Goal: Task Accomplishment & Management: Use online tool/utility

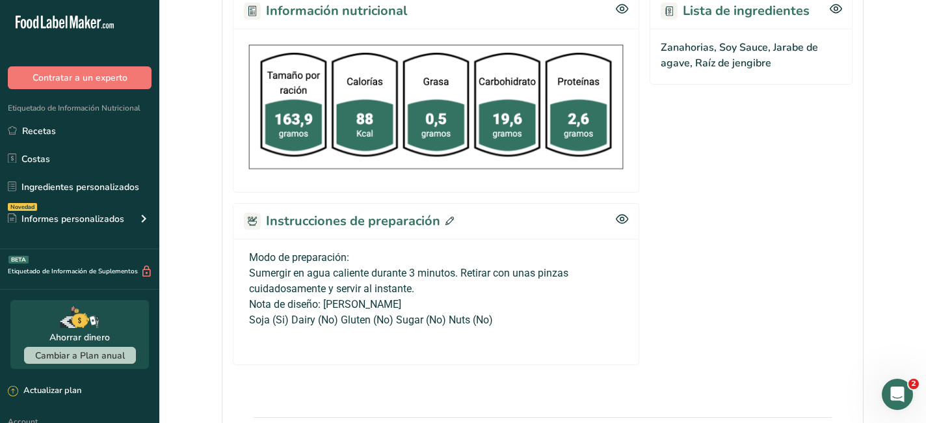
scroll to position [559, 0]
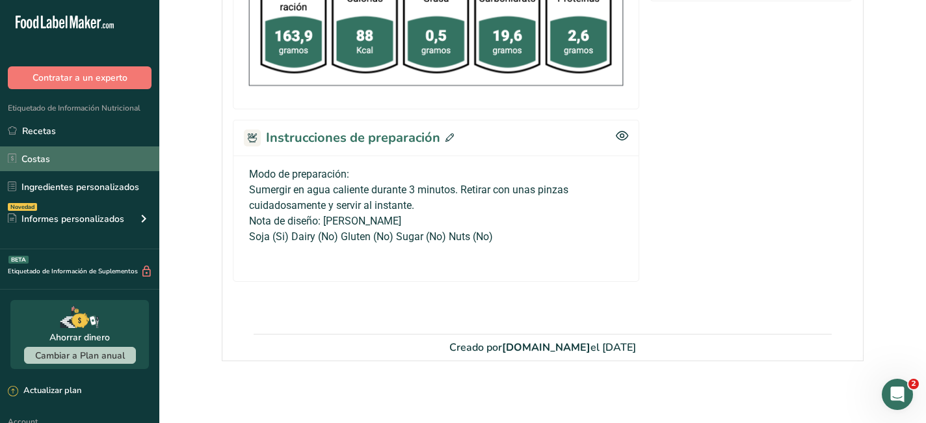
click at [49, 155] on link "Costas" at bounding box center [79, 158] width 159 height 25
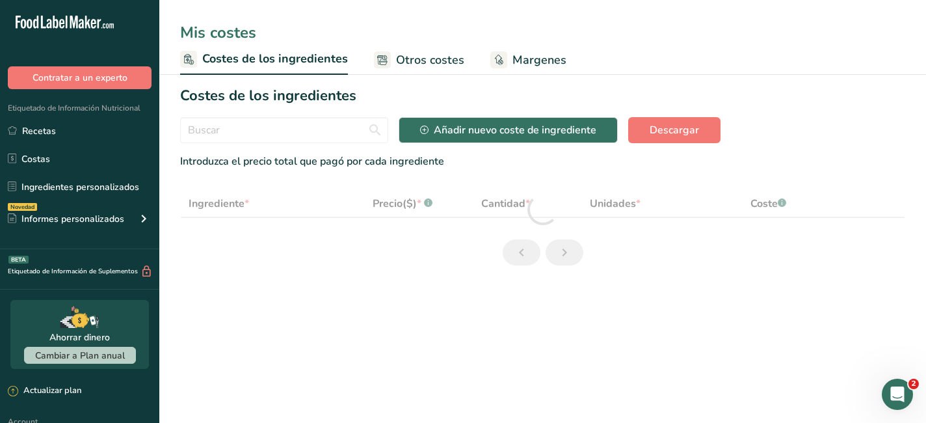
select select "1"
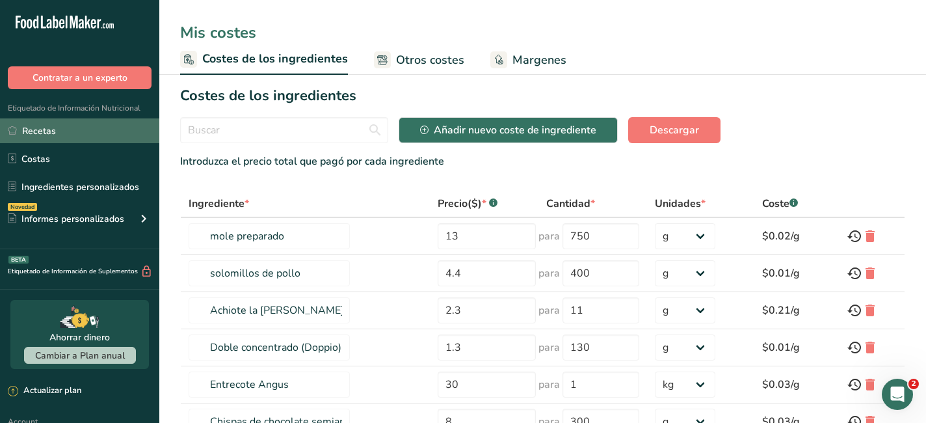
click at [44, 138] on link "Recetas" at bounding box center [79, 130] width 159 height 25
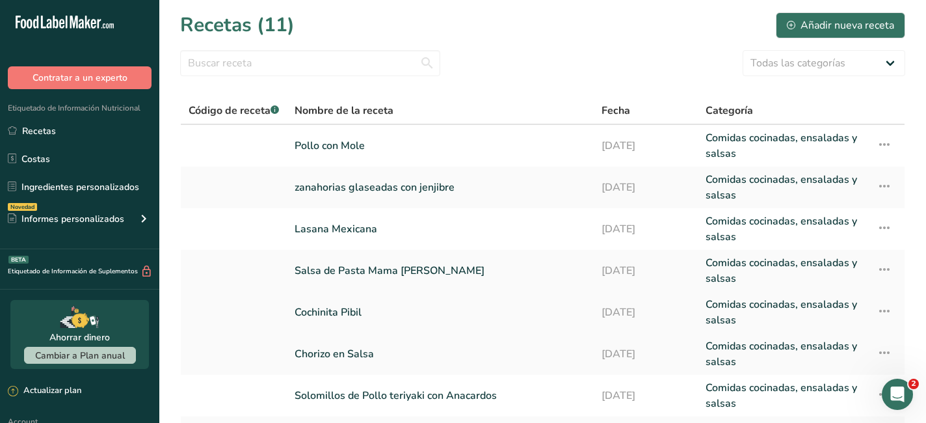
click at [362, 314] on link "Cochinita Pibil" at bounding box center [440, 312] width 291 height 31
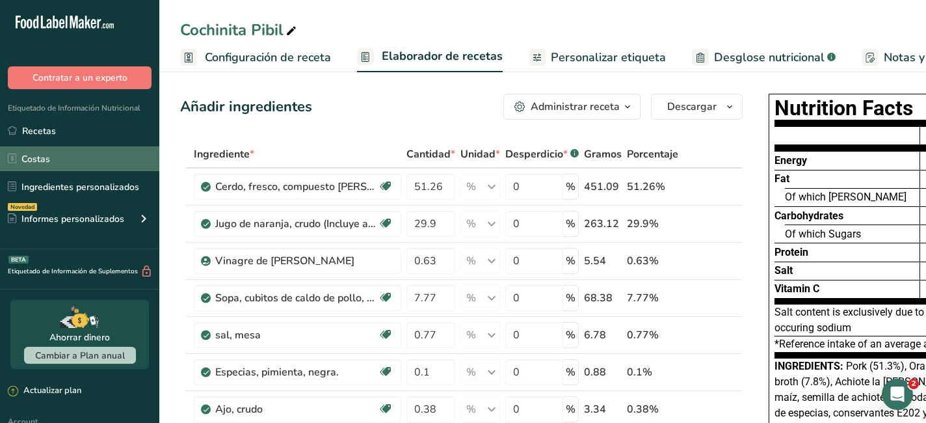
click at [47, 162] on link "Costas" at bounding box center [79, 158] width 159 height 25
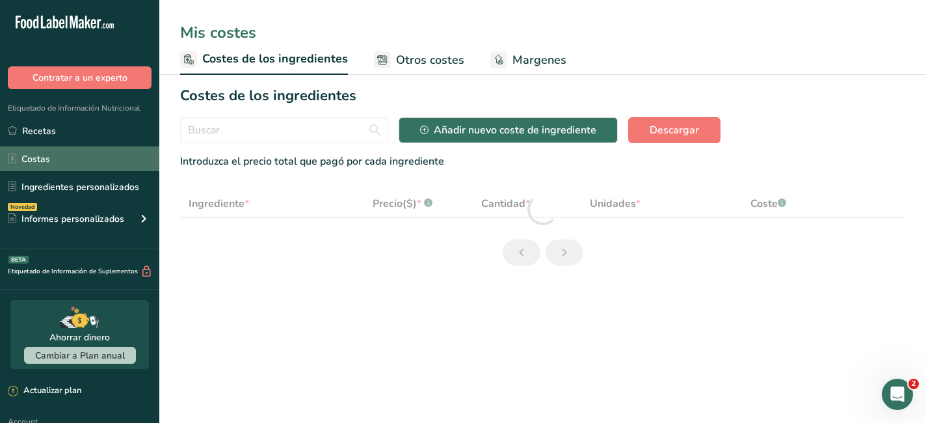
select select "1"
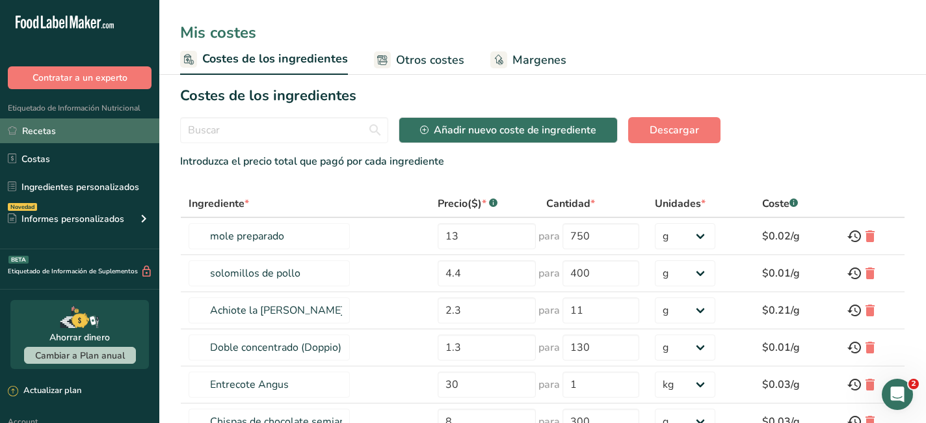
click at [44, 129] on link "Recetas" at bounding box center [79, 130] width 159 height 25
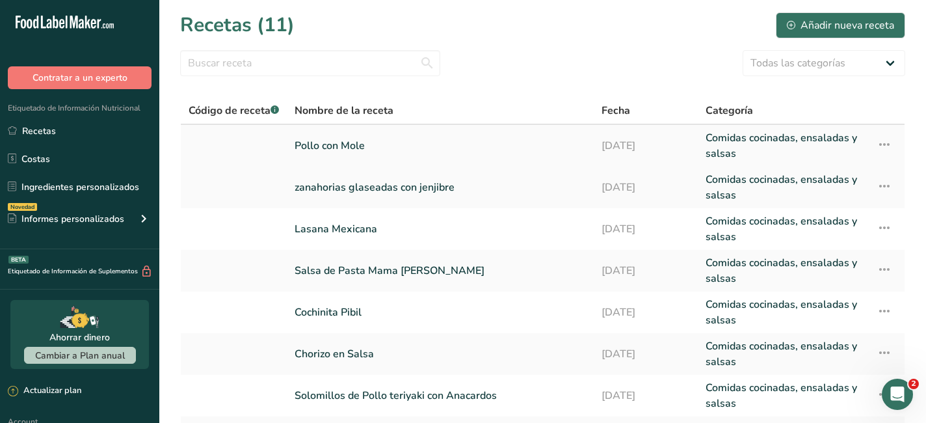
click at [886, 142] on icon at bounding box center [885, 144] width 16 height 23
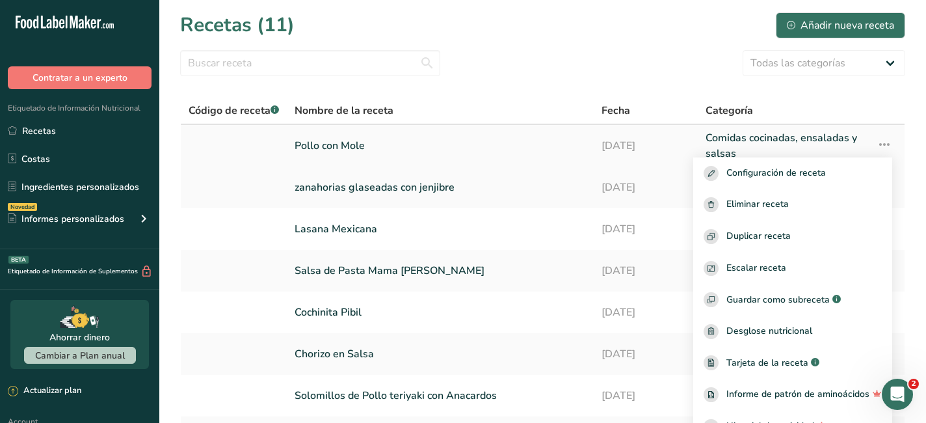
click at [451, 151] on link "Pollo con Mole" at bounding box center [440, 145] width 291 height 31
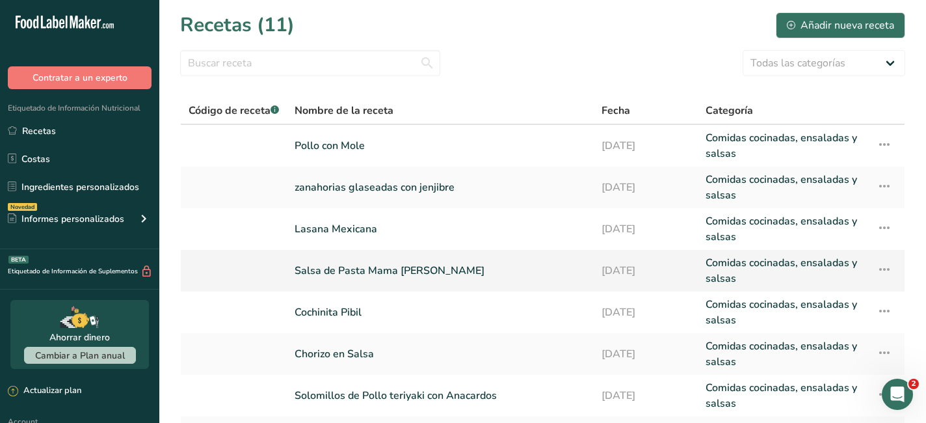
click at [883, 265] on icon at bounding box center [885, 269] width 16 height 23
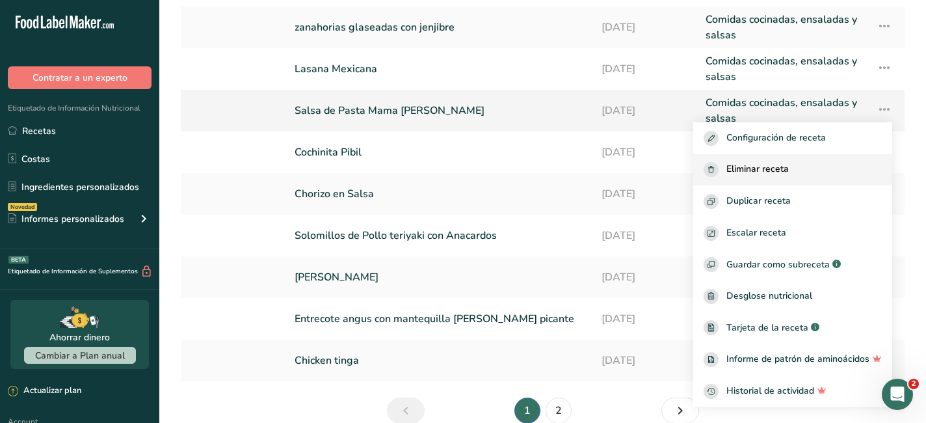
scroll to position [157, 0]
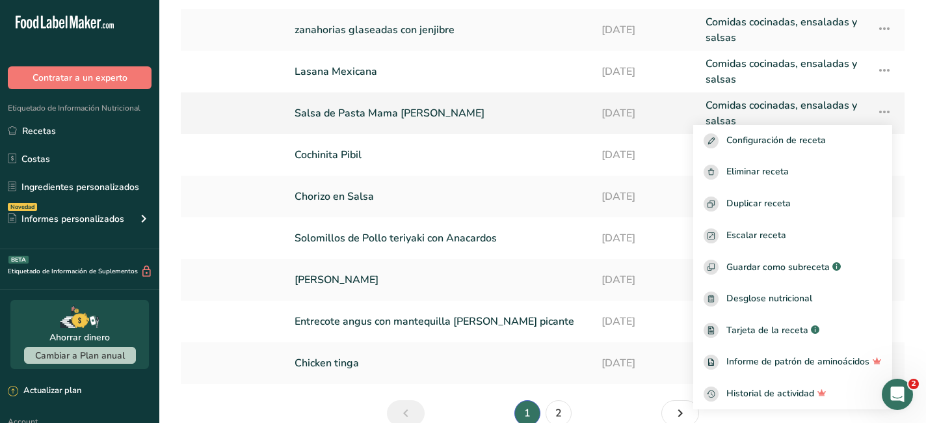
click at [379, 115] on link "Salsa de Pasta Mama [PERSON_NAME]" at bounding box center [440, 113] width 291 height 31
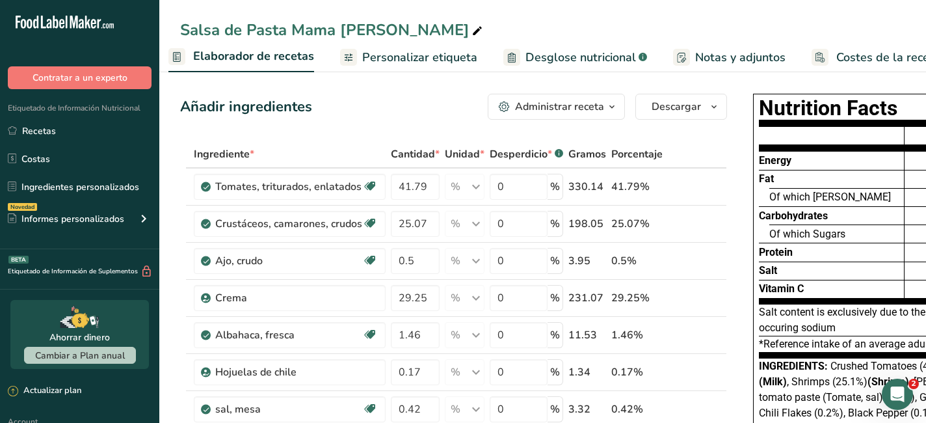
scroll to position [0, 191]
click at [871, 51] on span "Costes de la receta" at bounding box center [887, 58] width 104 height 18
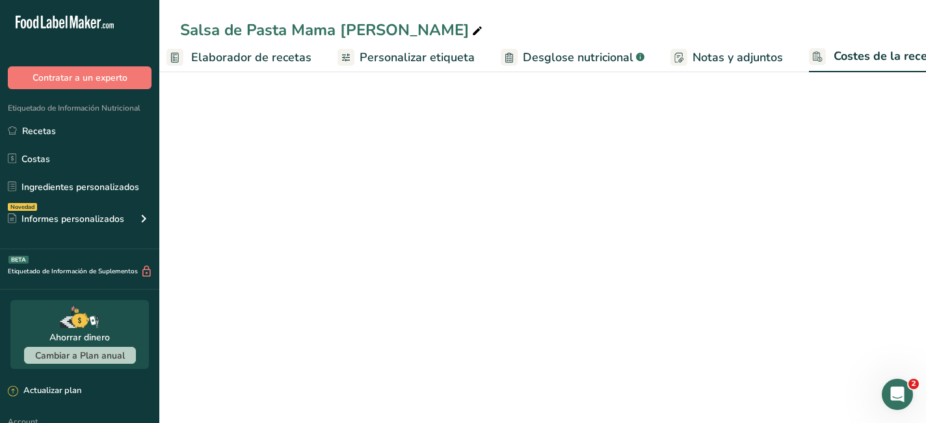
scroll to position [0, 219]
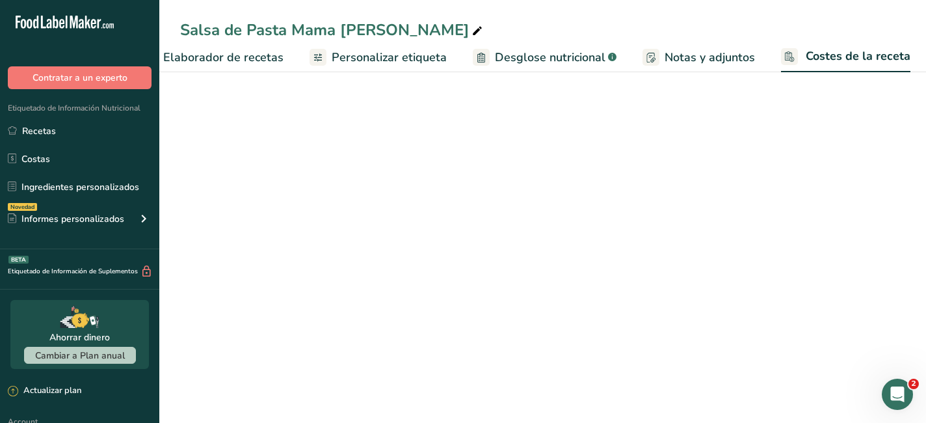
select select "1"
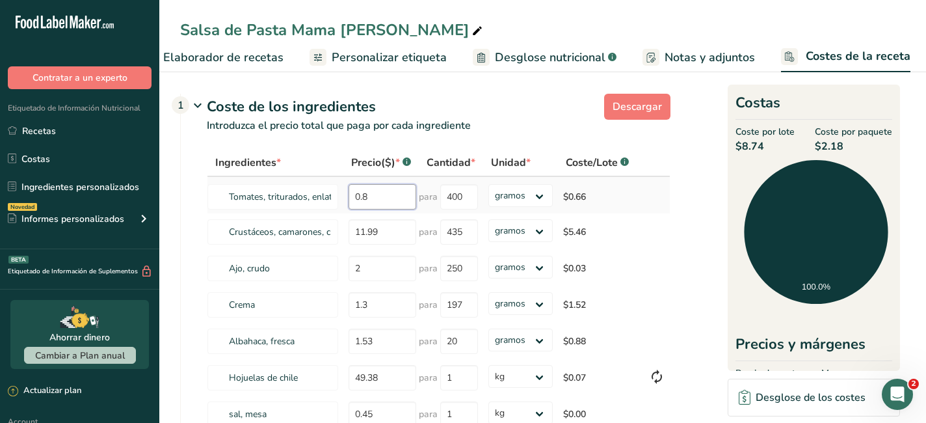
click at [388, 201] on input "0.8" at bounding box center [383, 196] width 68 height 25
click at [384, 235] on input "11.99" at bounding box center [383, 231] width 68 height 25
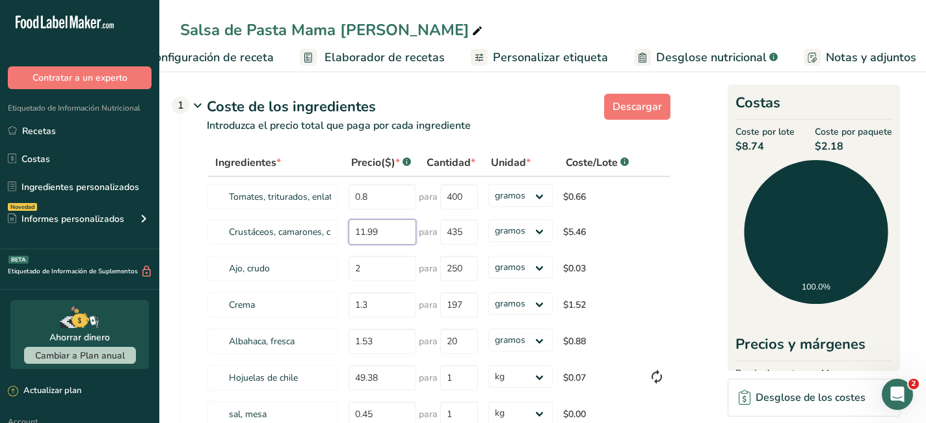
scroll to position [0, 0]
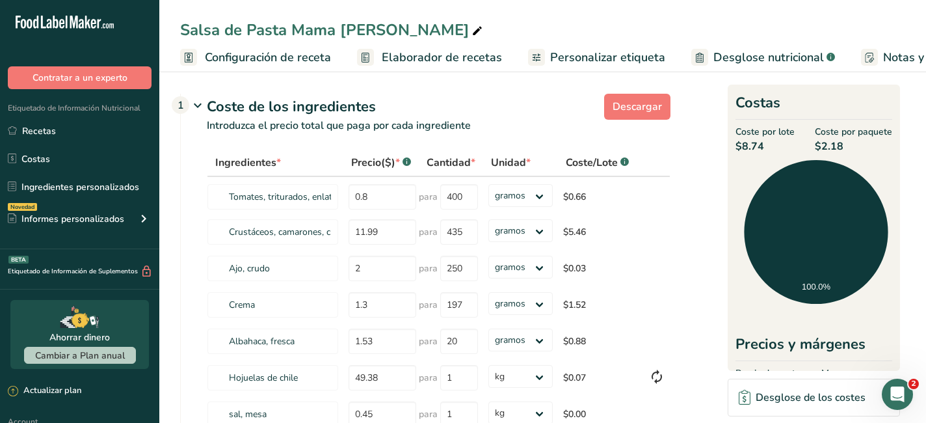
click at [284, 59] on span "Configuración de receta" at bounding box center [268, 58] width 126 height 18
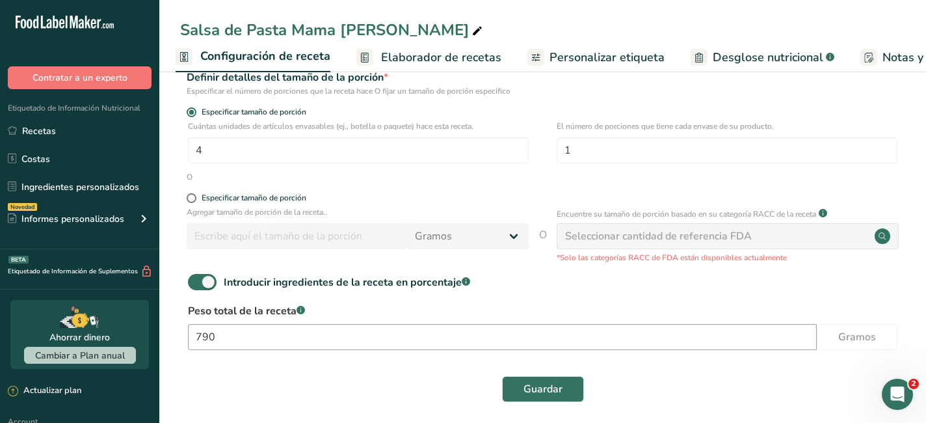
scroll to position [174, 0]
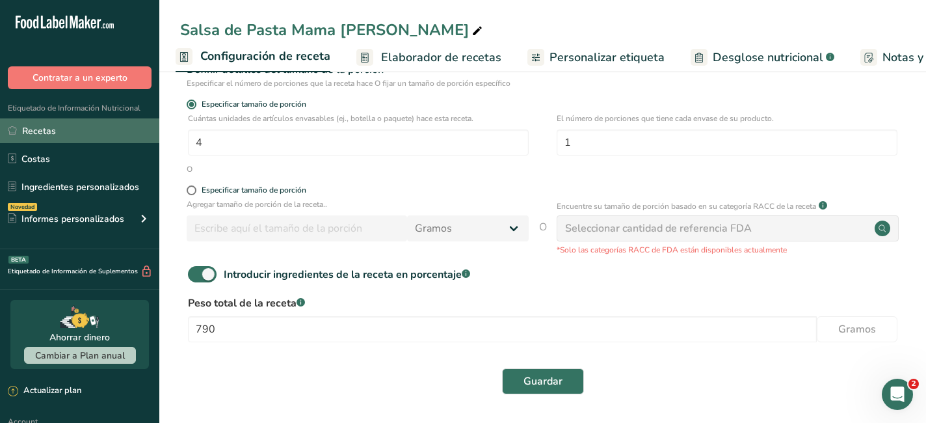
click at [41, 130] on link "Recetas" at bounding box center [79, 130] width 159 height 25
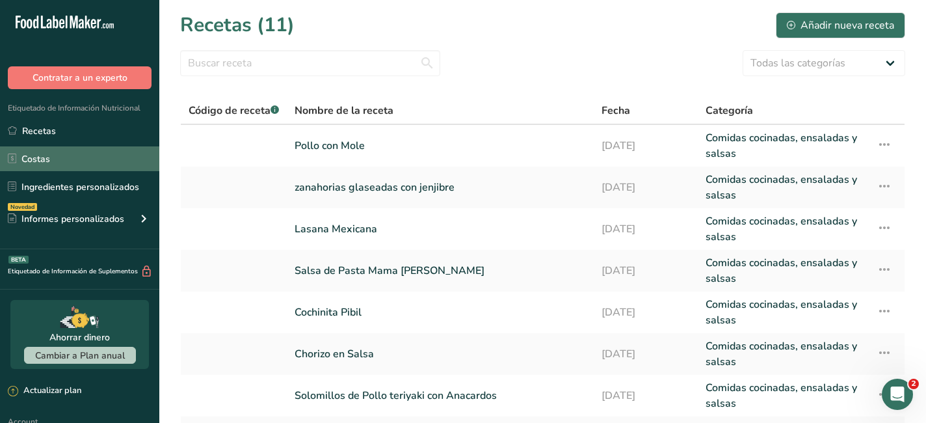
click at [25, 155] on link "Costas" at bounding box center [79, 158] width 159 height 25
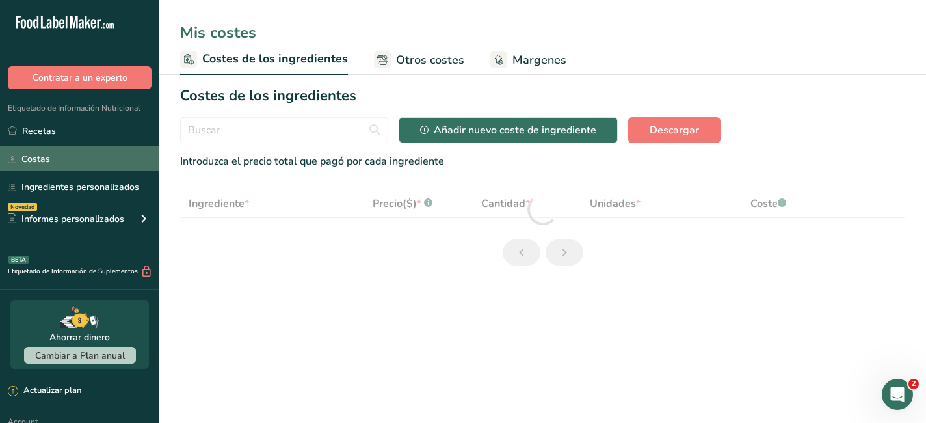
select select "1"
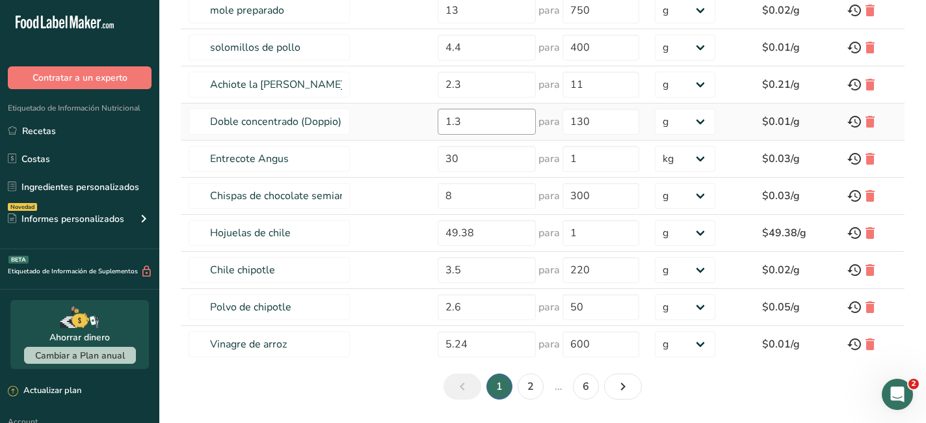
scroll to position [233, 0]
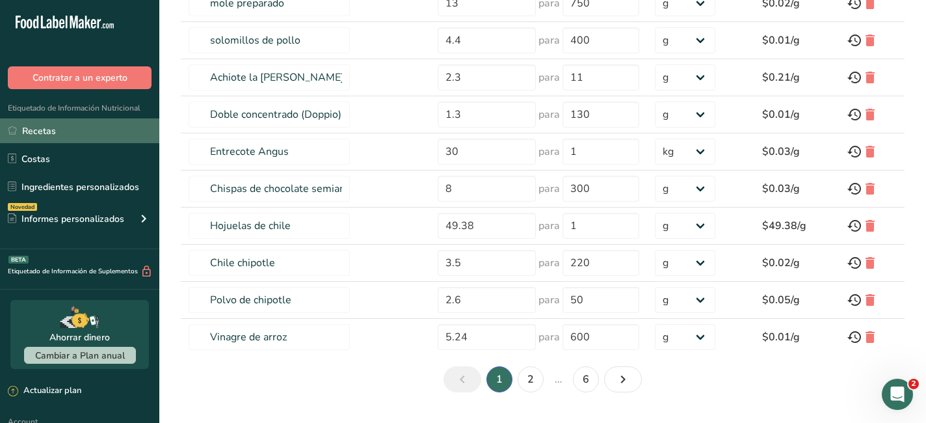
click at [31, 128] on link "Recetas" at bounding box center [79, 130] width 159 height 25
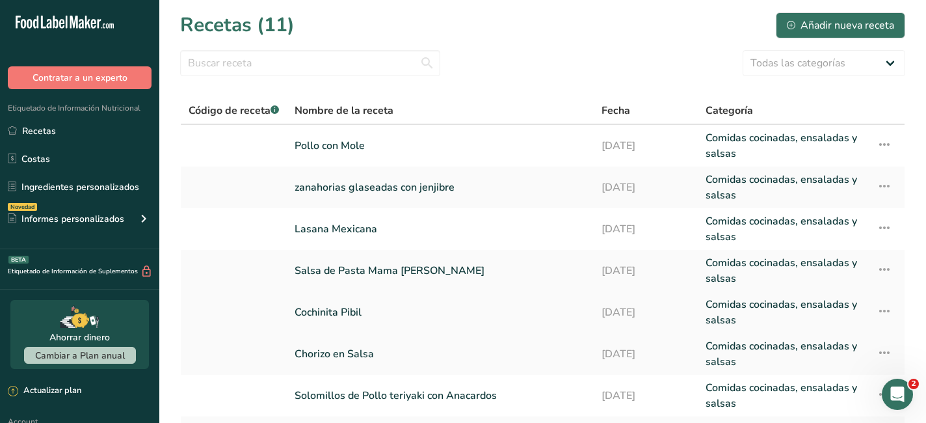
click at [308, 305] on link "Cochinita Pibil" at bounding box center [440, 312] width 291 height 31
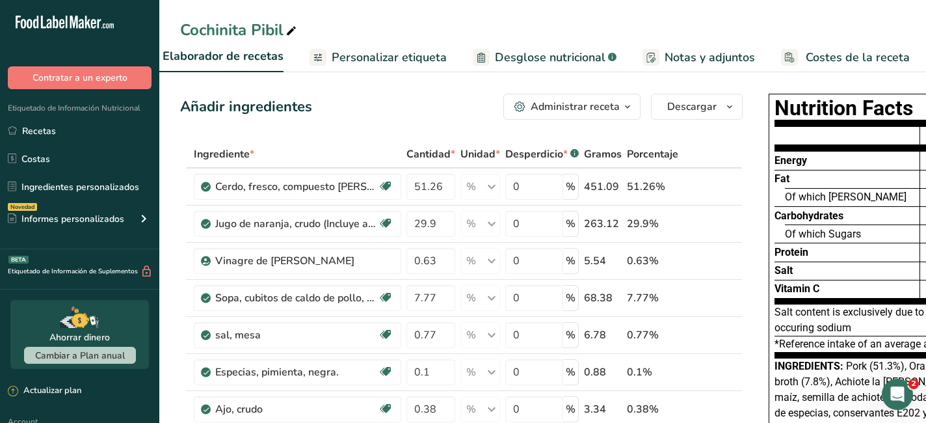
click at [818, 55] on span "Costes de la receta" at bounding box center [858, 58] width 104 height 18
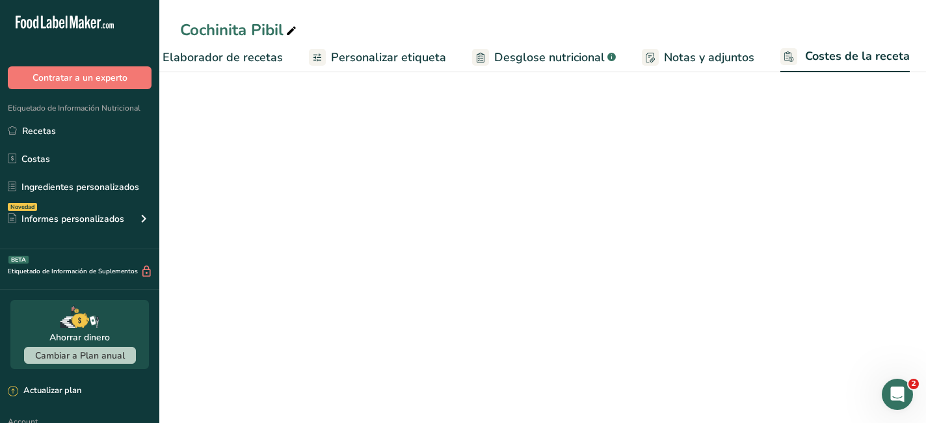
scroll to position [0, 219]
select select "1"
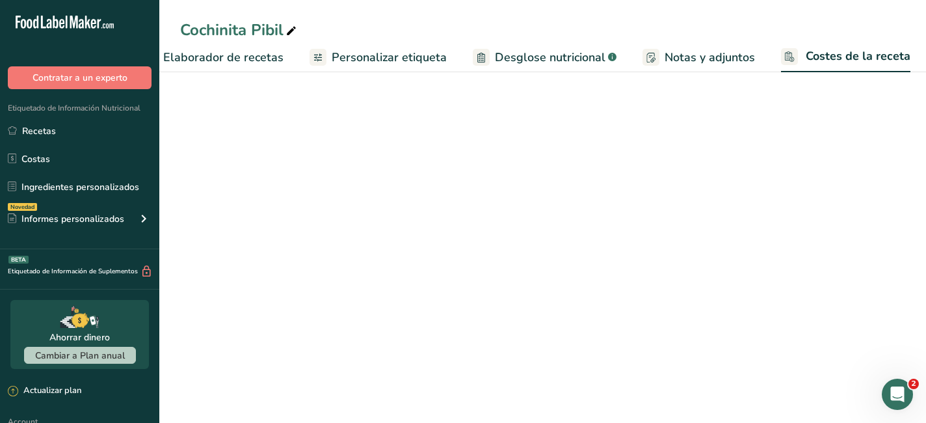
select select "1"
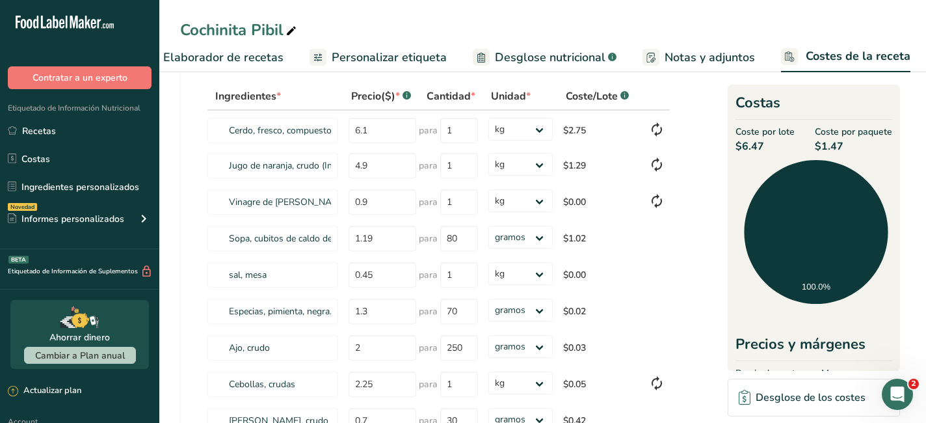
scroll to position [0, 0]
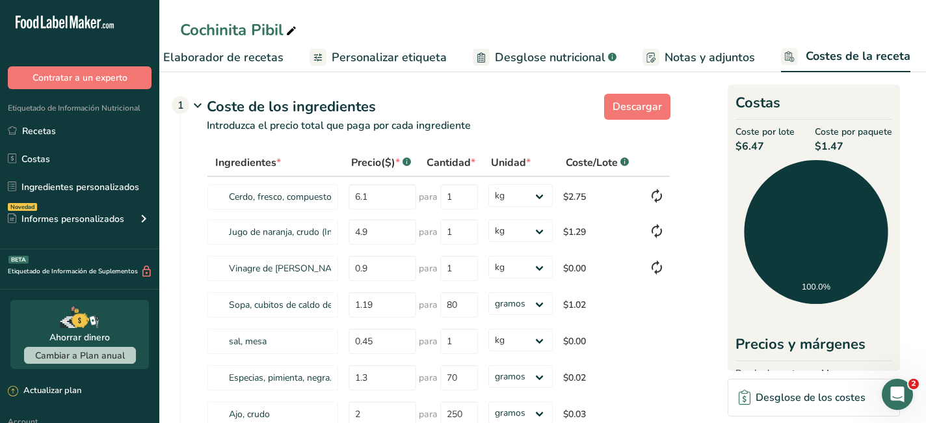
click at [207, 59] on span "Elaborador de recetas" at bounding box center [223, 58] width 120 height 18
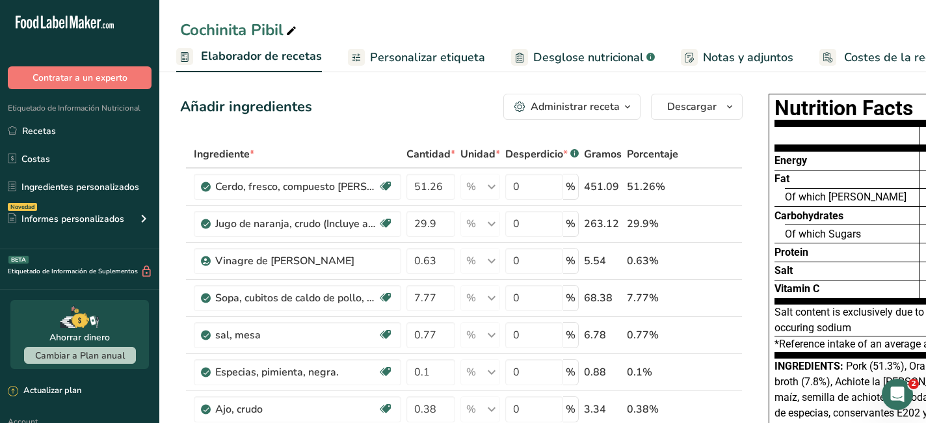
scroll to position [0, 181]
click at [79, 136] on link "Recetas" at bounding box center [79, 130] width 159 height 25
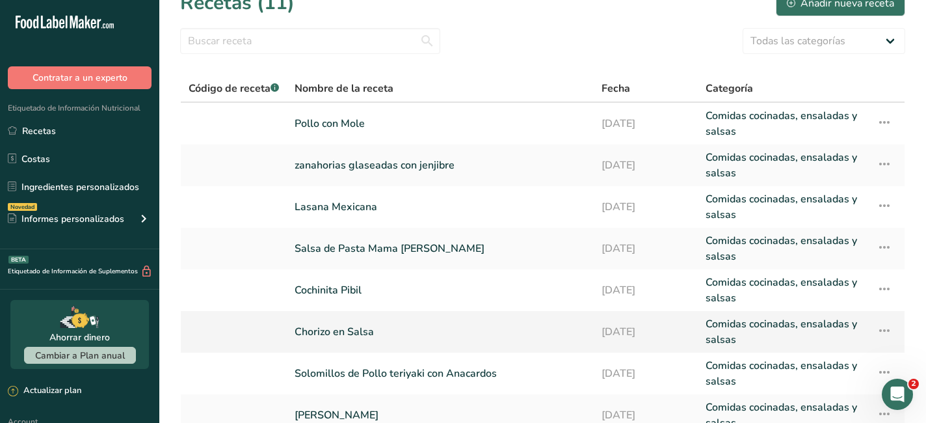
scroll to position [29, 0]
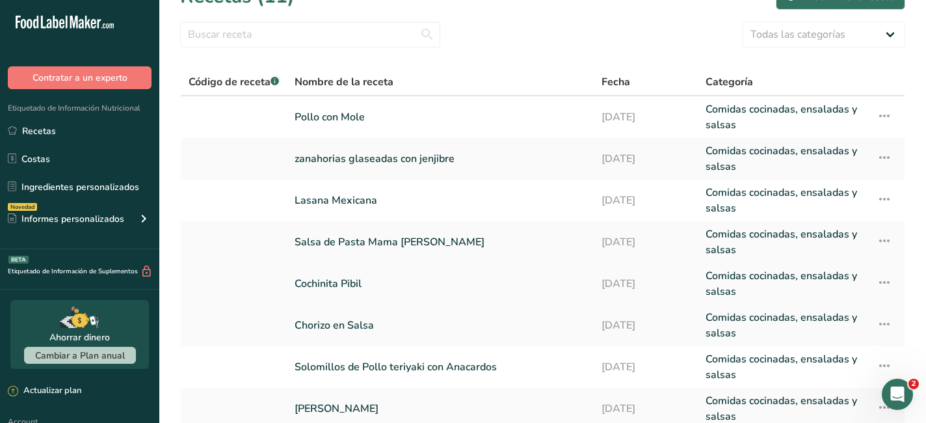
click at [340, 286] on link "Cochinita Pibil" at bounding box center [440, 283] width 291 height 31
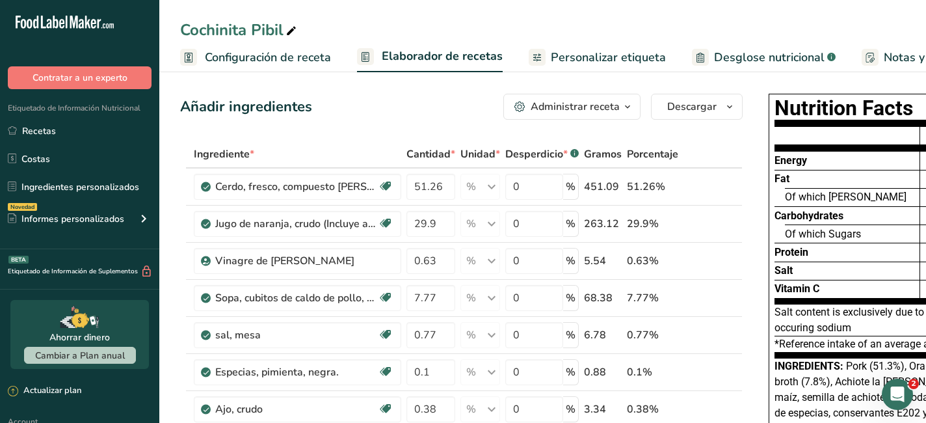
click at [247, 57] on span "Configuración de receta" at bounding box center [268, 58] width 126 height 18
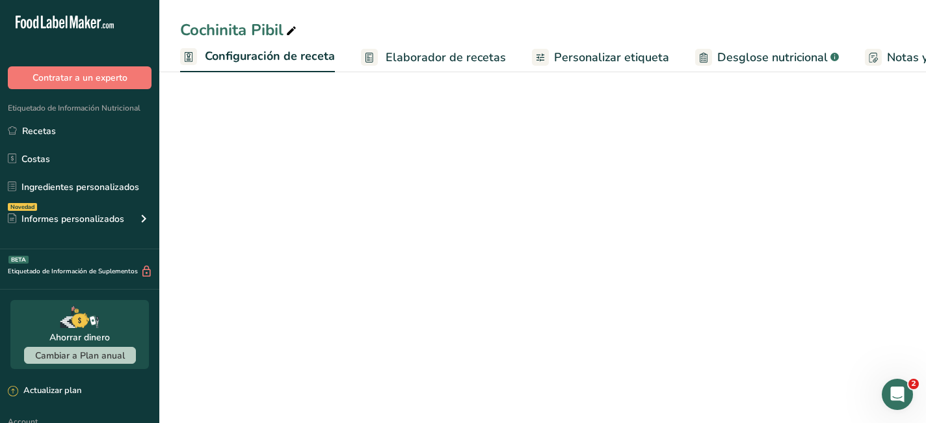
scroll to position [0, 5]
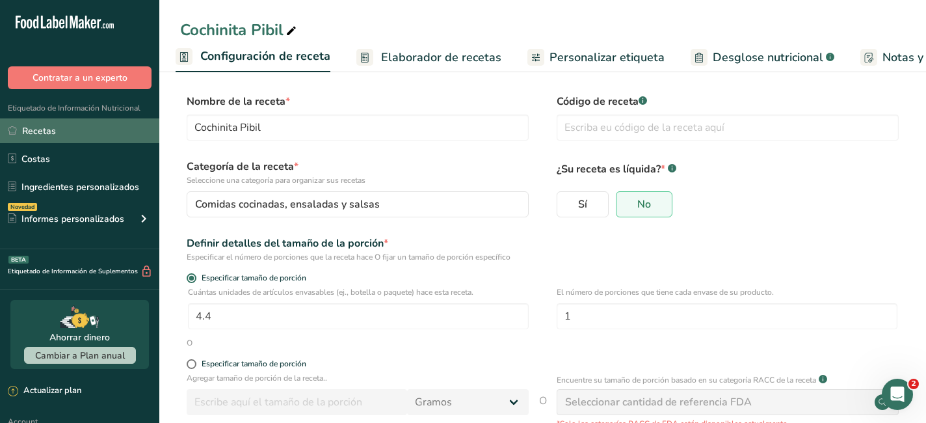
click at [42, 129] on link "Recetas" at bounding box center [79, 130] width 159 height 25
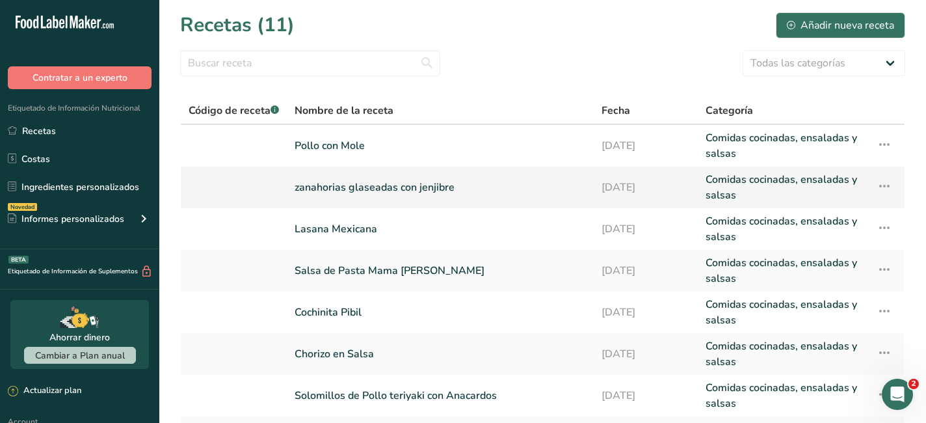
click at [416, 185] on link "zanahorias glaseadas con jenjibre" at bounding box center [440, 187] width 291 height 31
